Goal: Information Seeking & Learning: Find specific fact

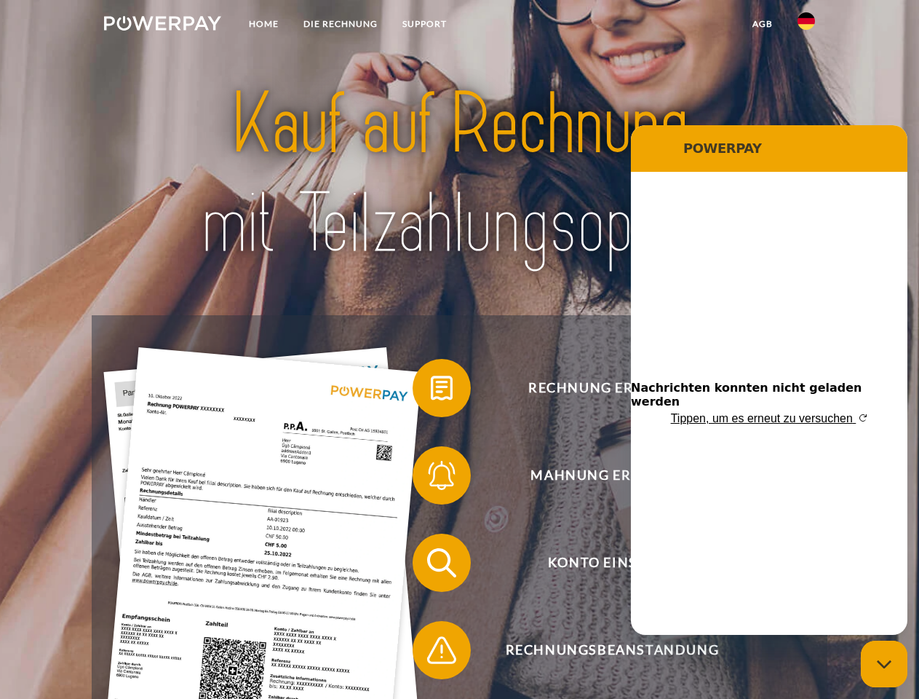
click at [162, 25] on img at bounding box center [162, 23] width 117 height 15
click at [807, 25] on img at bounding box center [806, 20] width 17 height 17
click at [762, 24] on link "agb" at bounding box center [762, 24] width 45 height 26
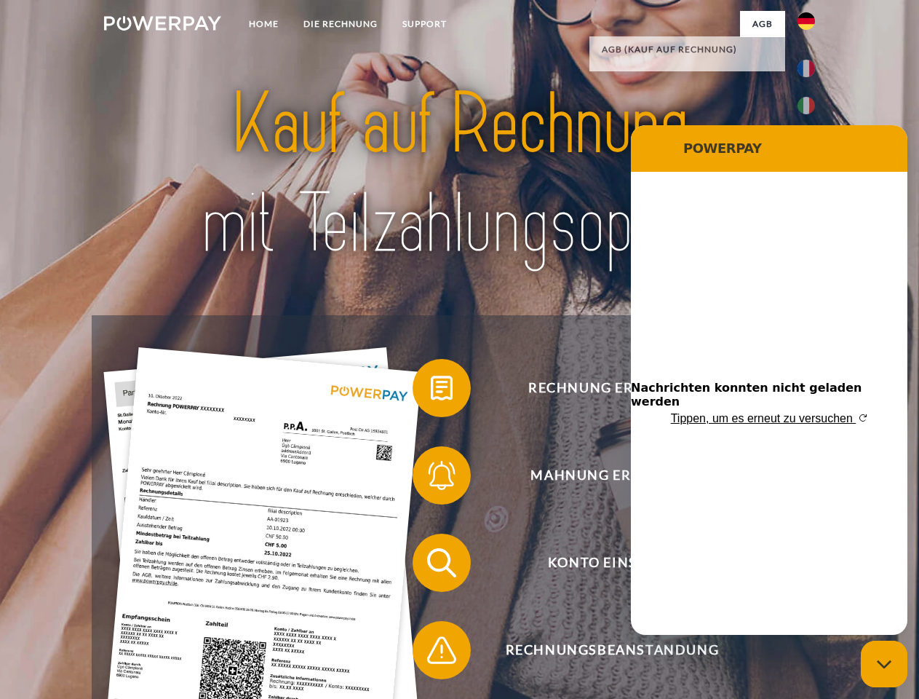
click at [431, 391] on span at bounding box center [420, 388] width 73 height 73
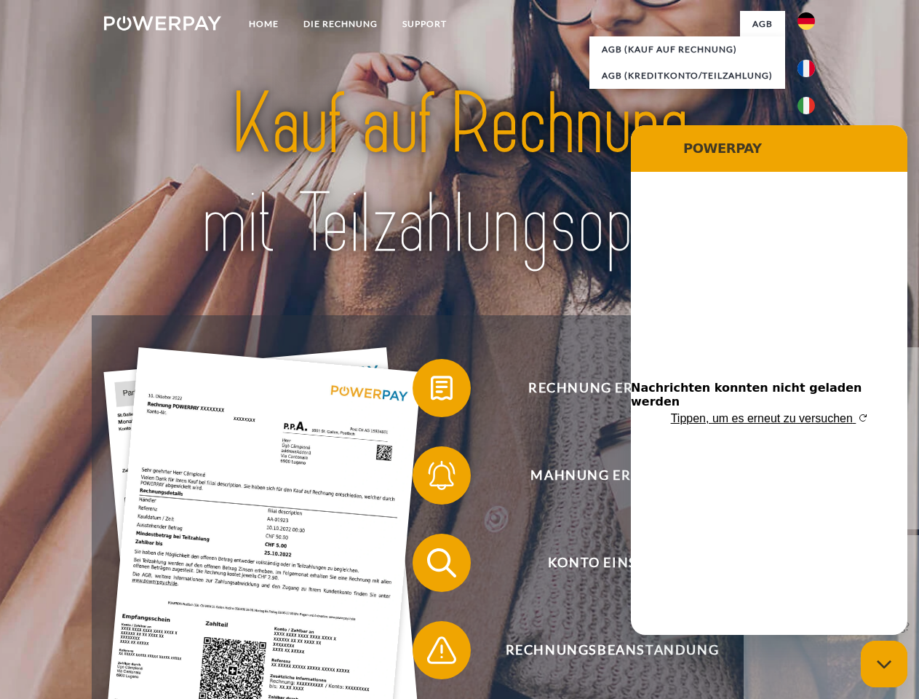
click at [431, 478] on div "Rechnung erhalten? Mahnung erhalten? Konto einsehen" at bounding box center [459, 606] width 735 height 582
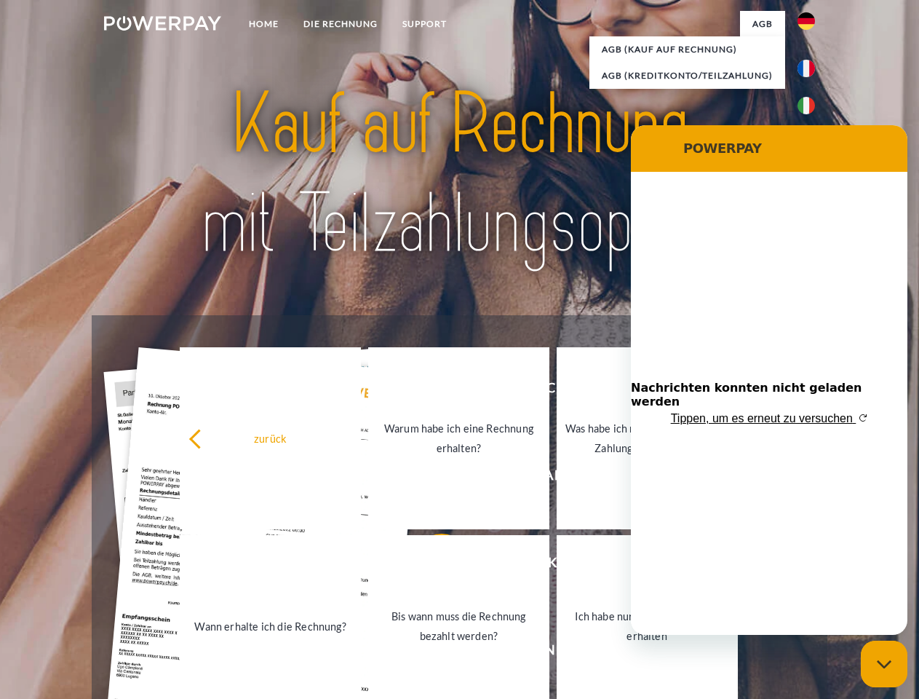
click at [431, 566] on link "Bis wann muss die Rechnung bezahlt werden?" at bounding box center [458, 626] width 181 height 182
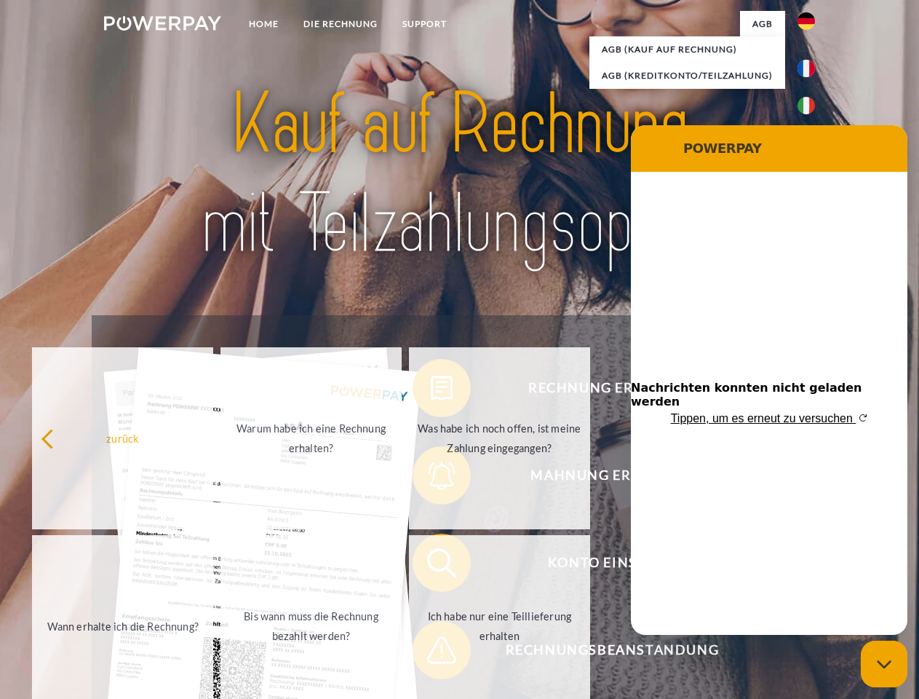
click at [431, 653] on span at bounding box center [420, 650] width 73 height 73
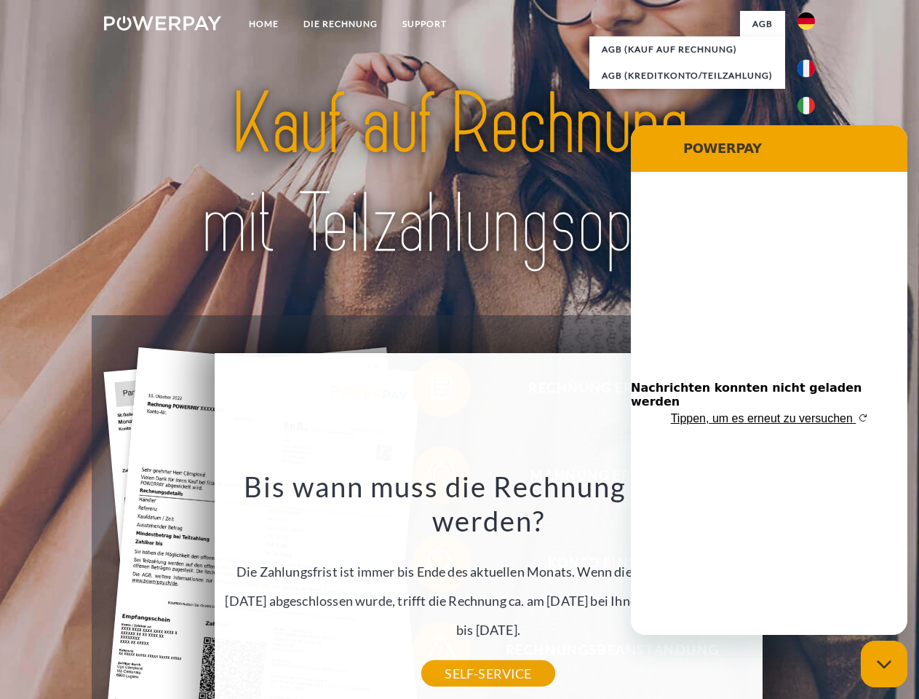
click at [884, 664] on icon "Messaging-Fenster schließen" at bounding box center [884, 663] width 15 height 9
